Goal: Communication & Community: Connect with others

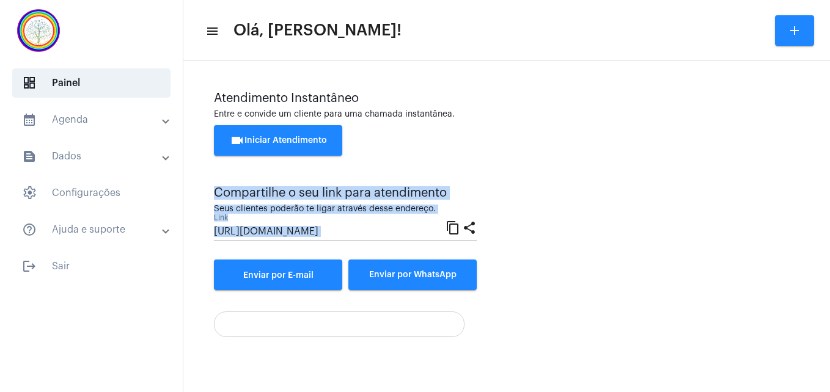
drag, startPoint x: 347, startPoint y: 267, endPoint x: 526, endPoint y: 123, distance: 229.5
click at [526, 123] on div "Atendimento Instantâneo Entre e convide um cliente para uma chamada instantânea…" at bounding box center [506, 191] width 585 height 199
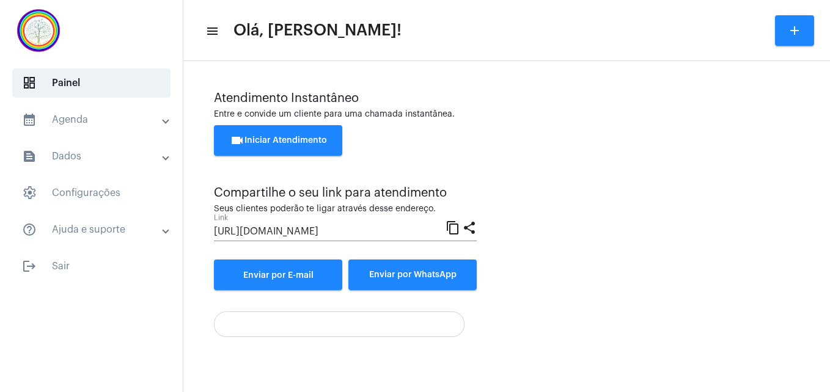
click at [526, 123] on div "Atendimento Instantâneo Entre e convide um cliente para uma chamada instantânea…" at bounding box center [506, 130] width 585 height 76
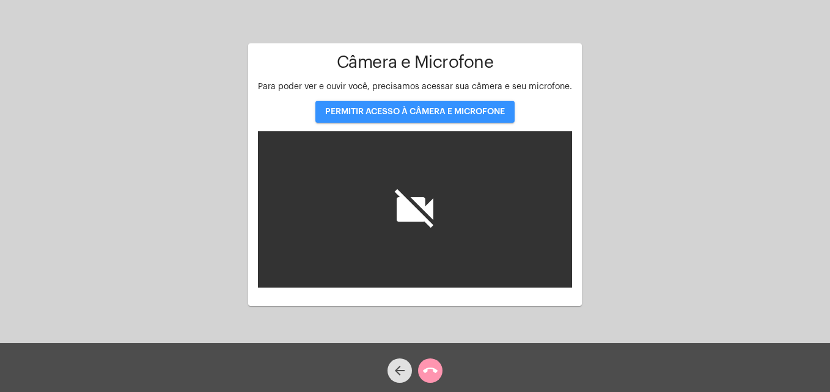
click at [373, 111] on span "PERMITIR ACESSO À CÂMERA E MICROFONE" at bounding box center [415, 112] width 180 height 9
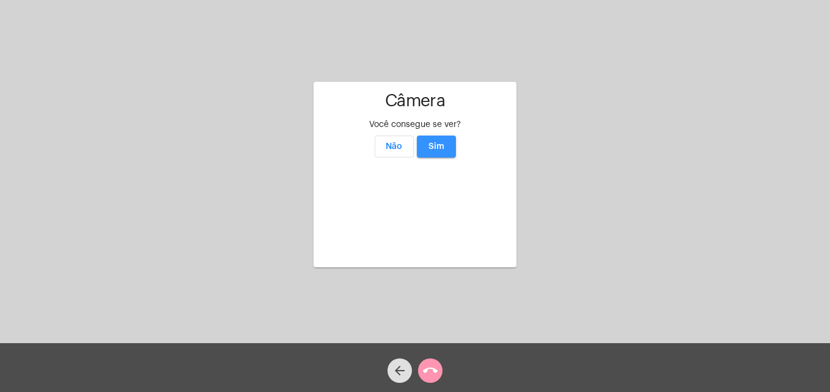
click at [441, 142] on span "Sim" at bounding box center [436, 146] width 16 height 9
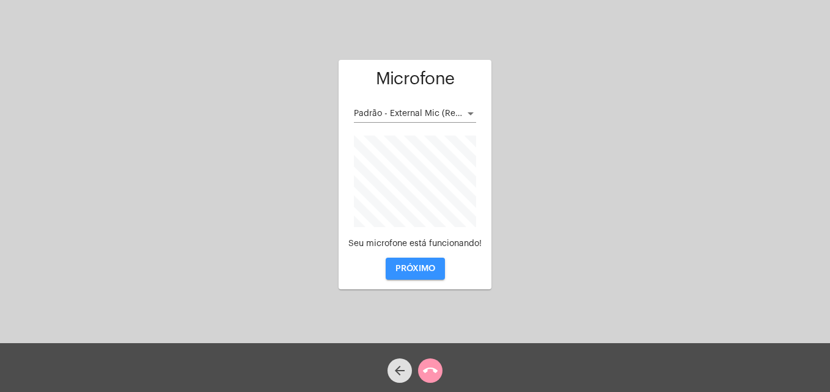
click at [415, 271] on span "PRÓXIMO" at bounding box center [415, 269] width 40 height 9
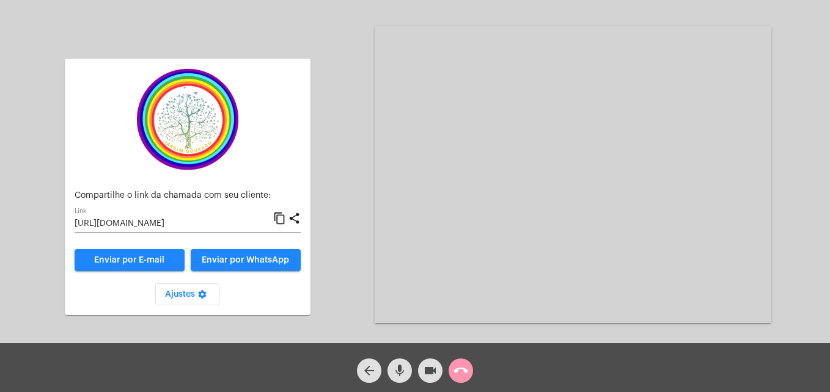
click at [281, 221] on mat-icon "content_copy" at bounding box center [279, 218] width 13 height 15
click at [442, 365] on div "videocam" at bounding box center [430, 368] width 31 height 31
click at [393, 369] on mat-icon "mic" at bounding box center [399, 371] width 15 height 15
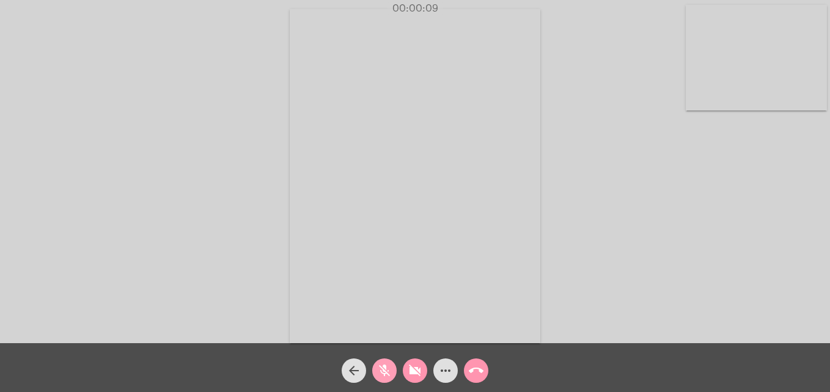
click at [384, 369] on mat-icon "mic_off" at bounding box center [384, 371] width 15 height 15
click at [419, 372] on mat-icon "videocam_off" at bounding box center [415, 371] width 15 height 15
click at [693, 92] on video at bounding box center [755, 58] width 141 height 106
click at [351, 316] on video at bounding box center [525, 175] width 445 height 334
